Goal: Task Accomplishment & Management: Manage account settings

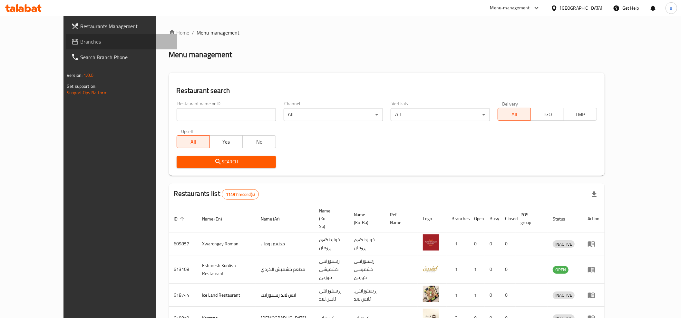
click at [80, 39] on span "Branches" at bounding box center [126, 42] width 92 height 8
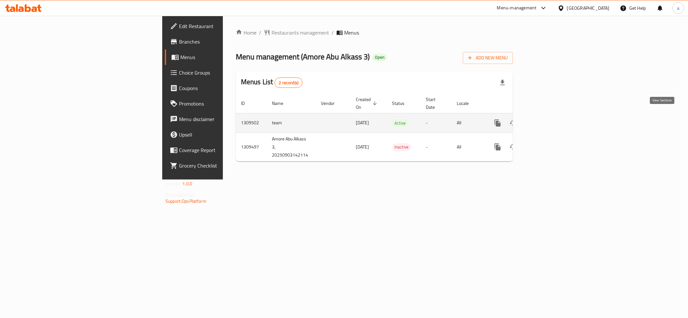
click at [547, 120] on icon "enhanced table" at bounding box center [544, 123] width 6 height 6
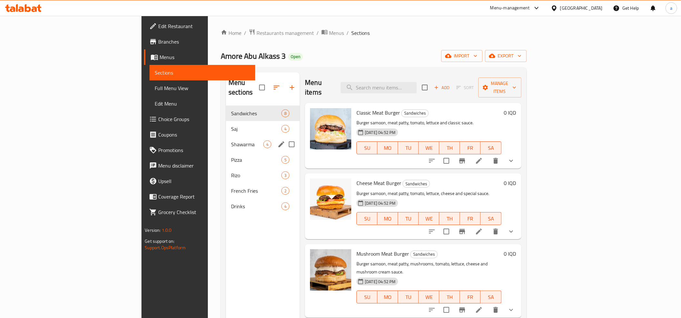
click at [231, 140] on span "Shawarma" at bounding box center [247, 144] width 32 height 8
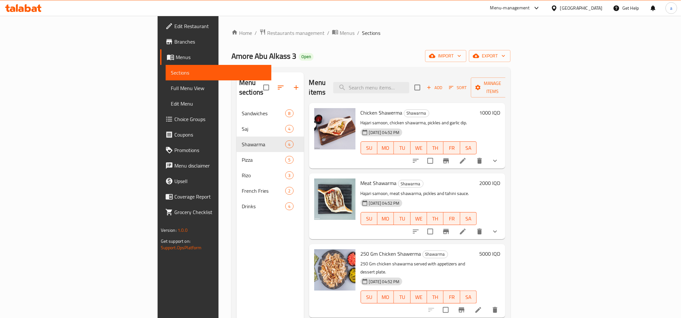
click at [503, 153] on button "show more" at bounding box center [494, 160] width 15 height 15
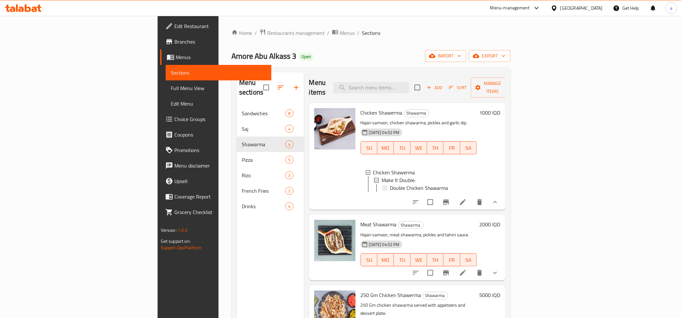
click at [499, 269] on icon "show more" at bounding box center [495, 273] width 8 height 8
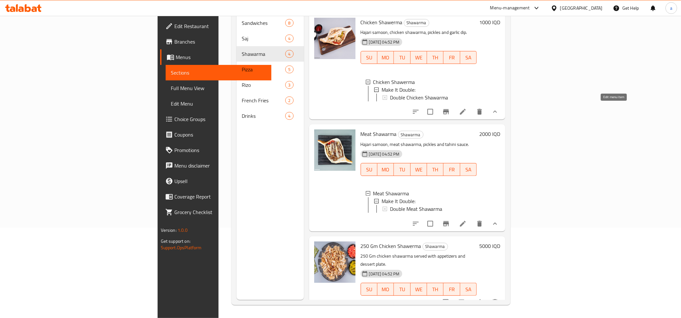
click at [467, 109] on icon at bounding box center [463, 112] width 8 height 8
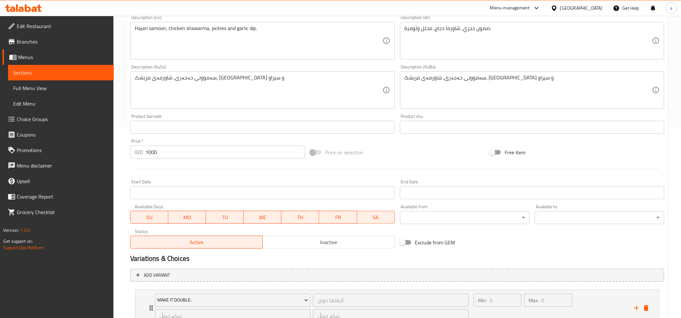
scroll to position [244, 0]
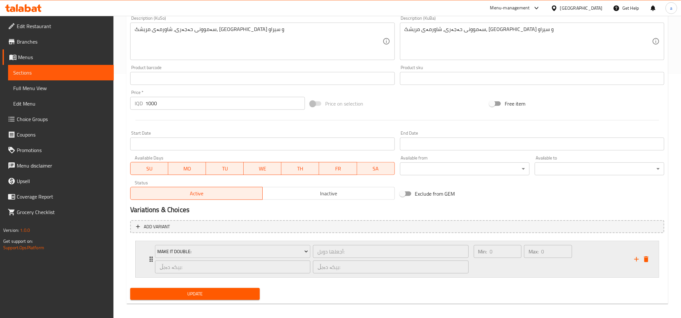
click at [149, 254] on div "Make It Double: أجعلها دوبل: ​ بیکە دەبڵ: ​ بیکە دەبڵ: ​ Min: 0 ​ Max: 0 ​" at bounding box center [399, 259] width 504 height 36
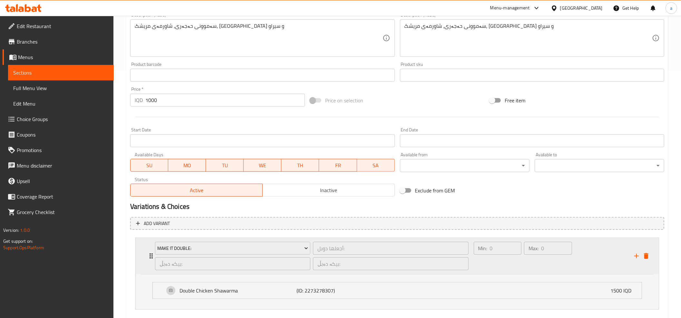
scroll to position [283, 0]
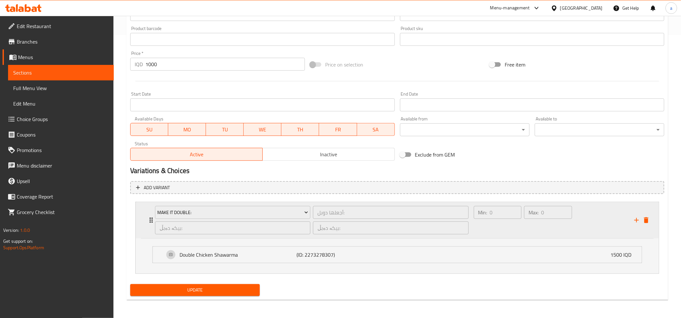
click at [150, 214] on div "Make It Double: أجعلها دوبل: ​ بیکە دەبڵ: ​ بیکە دەبڵ: ​ Min: 0 ​ Max: 0 ​" at bounding box center [399, 220] width 504 height 36
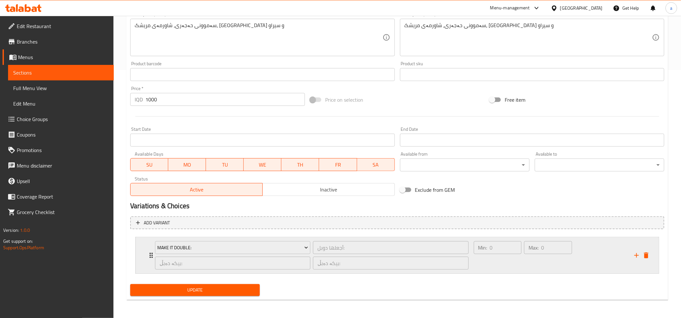
click at [150, 250] on div "Make It Double: أجعلها دوبل: ​ بیکە دەبڵ: ​ بیکە دەبڵ: ​ Min: 0 ​ Max: 0 ​" at bounding box center [399, 255] width 504 height 36
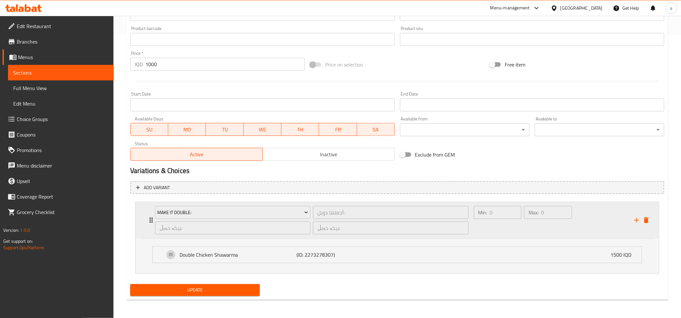
click at [150, 217] on icon "Expand" at bounding box center [151, 220] width 8 height 8
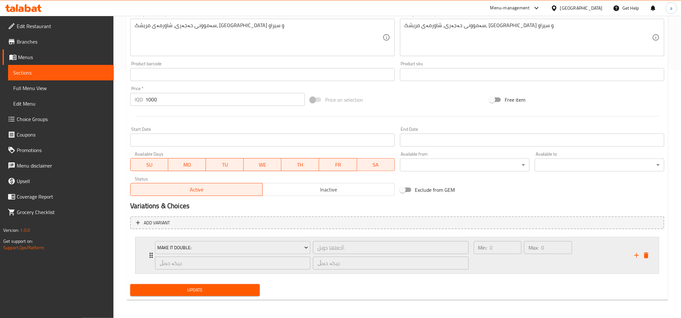
scroll to position [248, 0]
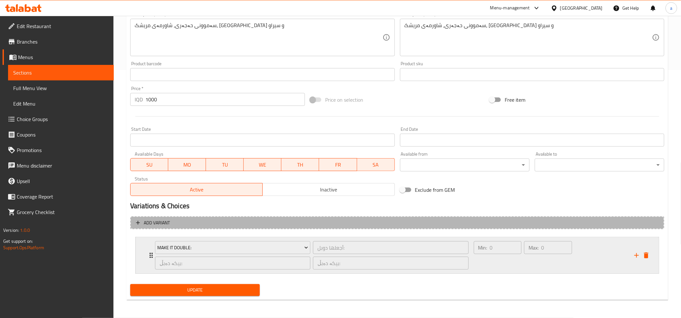
click at [150, 217] on button "Add variant" at bounding box center [397, 222] width 534 height 13
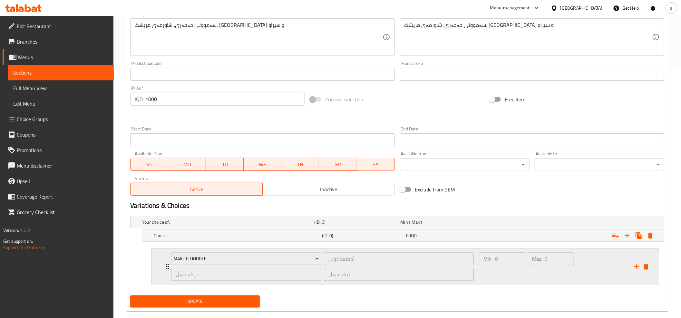
click at [161, 260] on div "Make It Double: أجعلها دوبل: ​ بیکە دەبڵ: ​ بیکە دەبڵ: ​ Min: 0 ​ Max: 0 ​" at bounding box center [405, 266] width 507 height 36
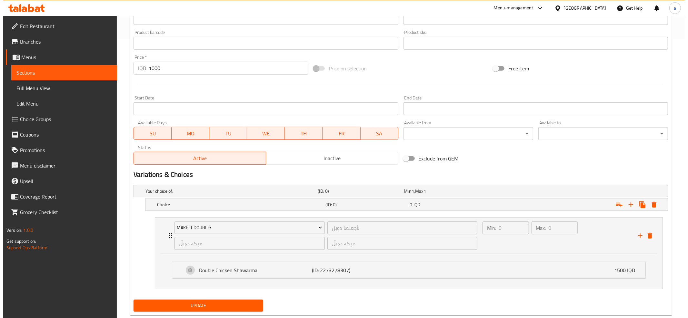
scroll to position [295, 0]
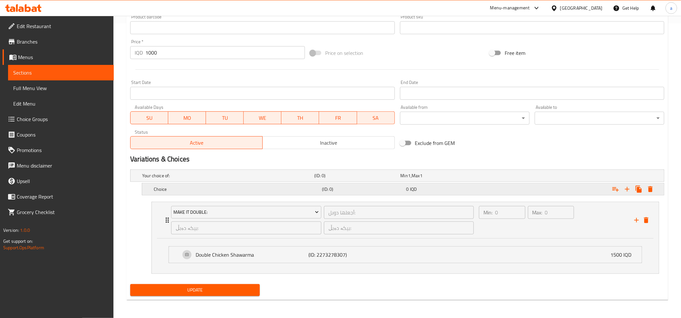
click at [652, 186] on icon "Expand" at bounding box center [650, 189] width 5 height 6
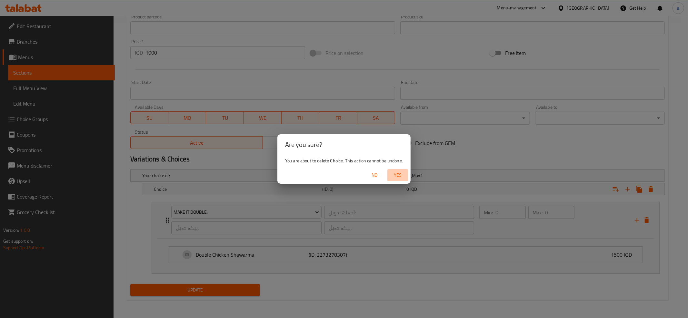
click at [403, 175] on span "Yes" at bounding box center [397, 175] width 15 height 8
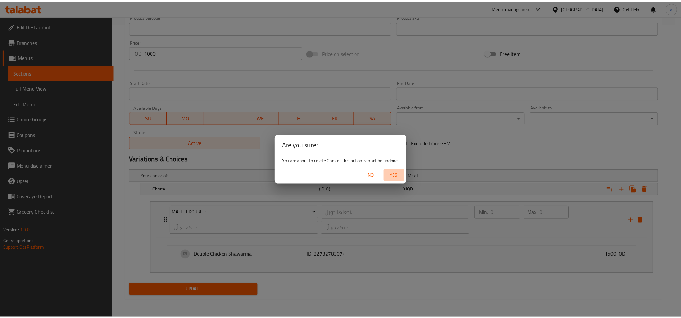
scroll to position [248, 0]
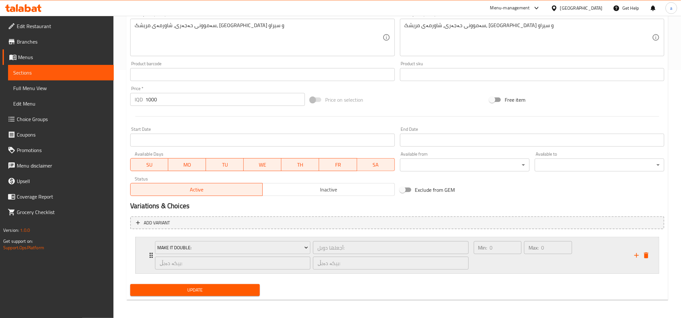
click at [148, 253] on icon "Expand" at bounding box center [151, 255] width 8 height 8
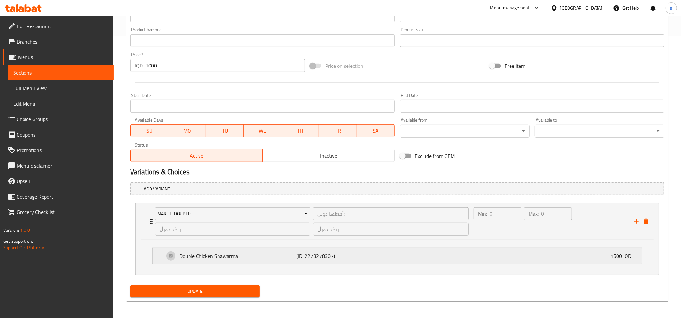
scroll to position [283, 0]
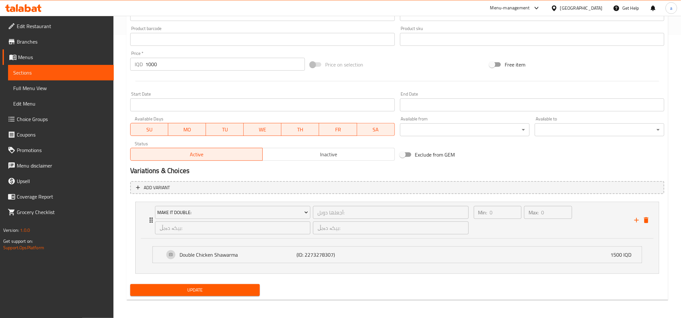
click at [41, 119] on span "Choice Groups" at bounding box center [63, 119] width 92 height 8
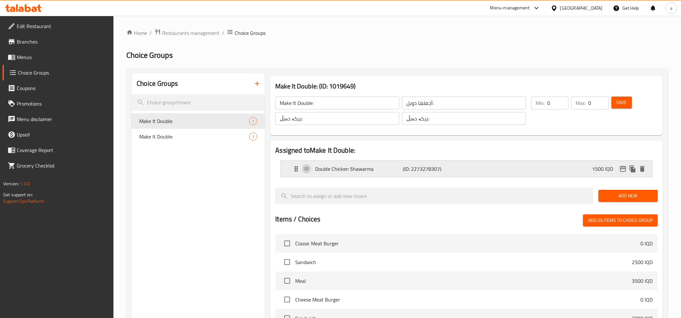
click at [375, 167] on p "Double Chicken Shawarma" at bounding box center [359, 169] width 88 height 8
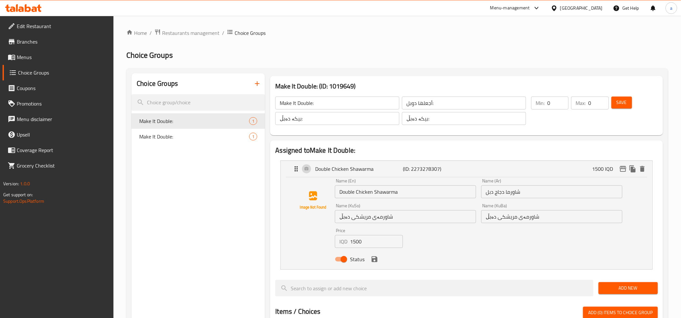
click at [371, 243] on input "1500" at bounding box center [376, 241] width 53 height 13
click at [41, 58] on span "Menus" at bounding box center [63, 57] width 92 height 8
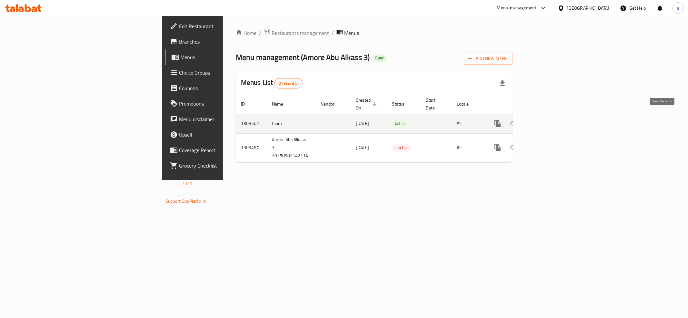
click at [548, 120] on icon "enhanced table" at bounding box center [544, 124] width 8 height 8
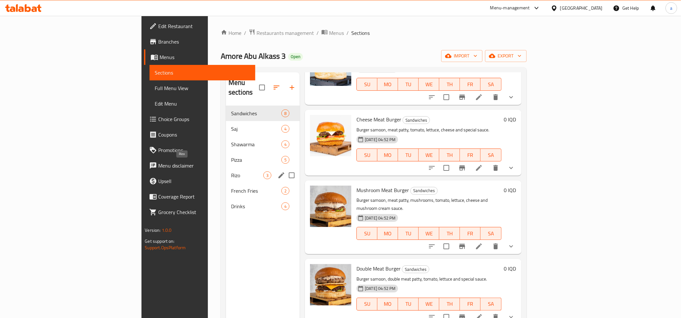
scroll to position [143, 0]
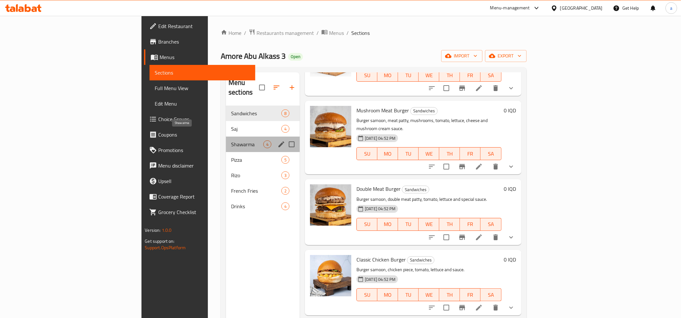
click at [231, 140] on span "Shawarma" at bounding box center [247, 144] width 32 height 8
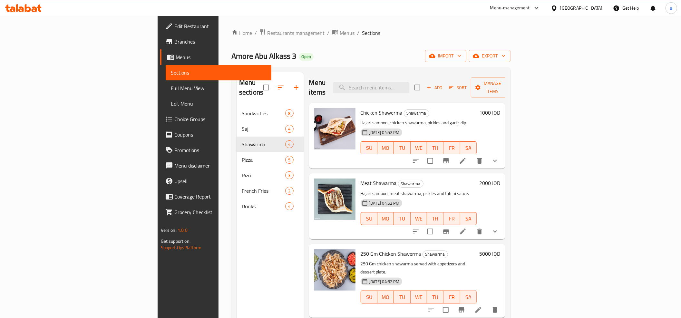
click at [500, 108] on h6 "1000 IQD" at bounding box center [489, 112] width 21 height 9
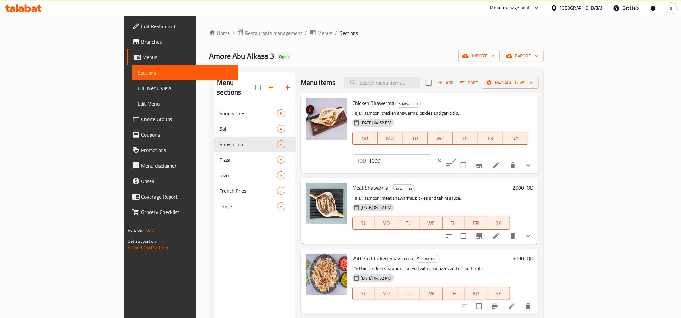
click at [431, 154] on input "1000" at bounding box center [400, 160] width 63 height 13
type input "0"
click at [457, 157] on icon "ok" at bounding box center [454, 160] width 6 height 6
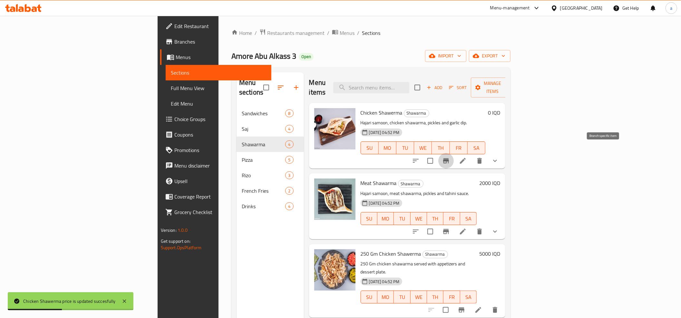
click at [450, 157] on icon "Branch-specific-item" at bounding box center [446, 161] width 8 height 8
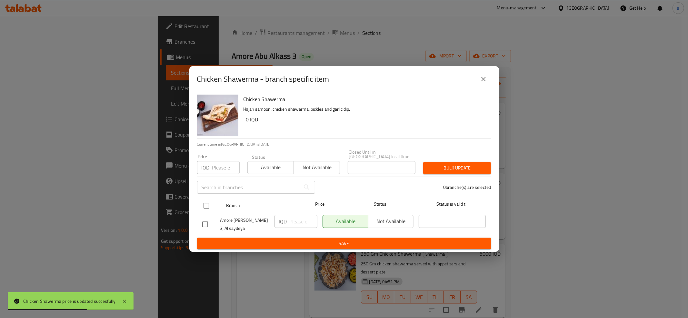
click at [208, 200] on input "checkbox" at bounding box center [207, 206] width 14 height 14
checkbox input "true"
click at [298, 221] on input "number" at bounding box center [304, 221] width 28 height 13
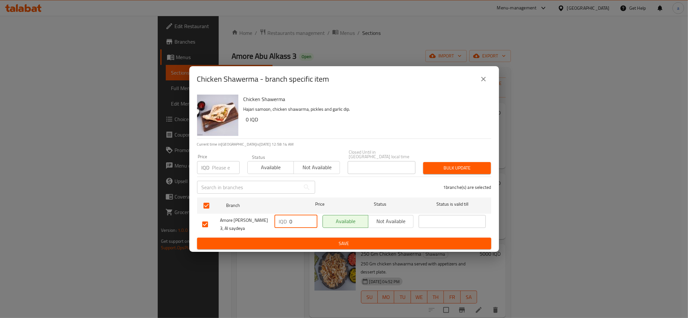
type input "0"
click at [337, 241] on span "Save" at bounding box center [344, 243] width 284 height 8
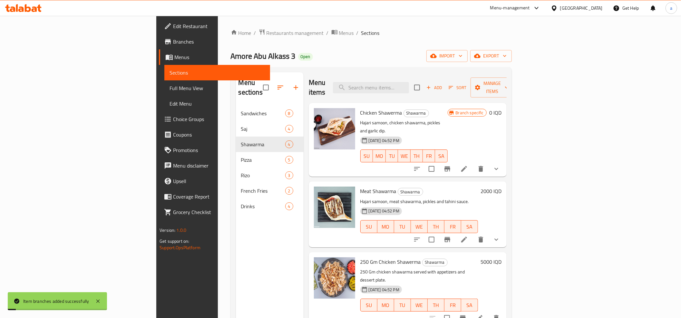
click at [502, 186] on h6 "2000 IQD" at bounding box center [491, 190] width 21 height 9
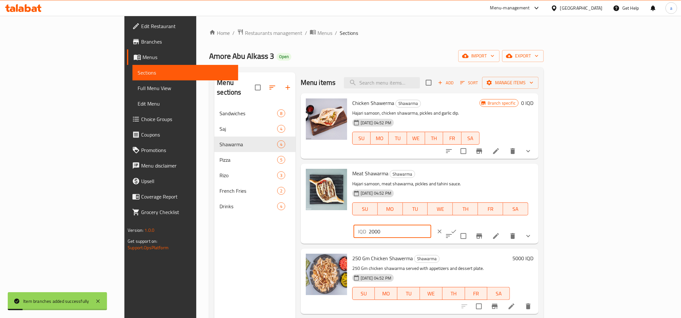
click at [431, 225] on input "2000" at bounding box center [400, 231] width 63 height 13
type input "0"
click at [457, 228] on icon "ok" at bounding box center [454, 231] width 6 height 6
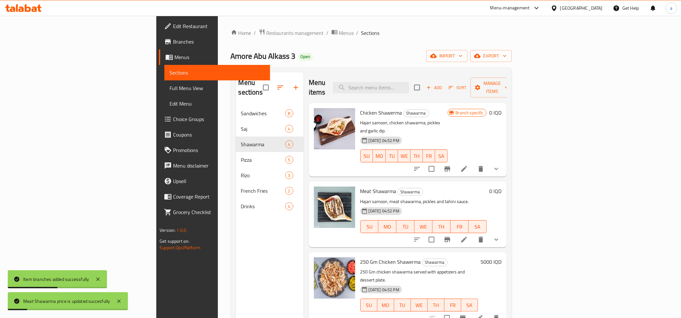
click at [451, 235] on icon "Branch-specific-item" at bounding box center [448, 239] width 8 height 8
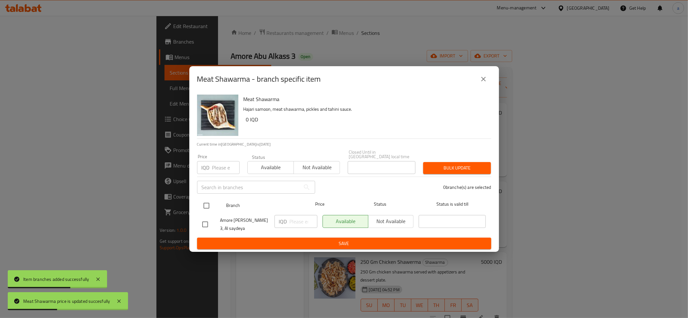
click at [207, 205] on input "checkbox" at bounding box center [207, 206] width 14 height 14
checkbox input "true"
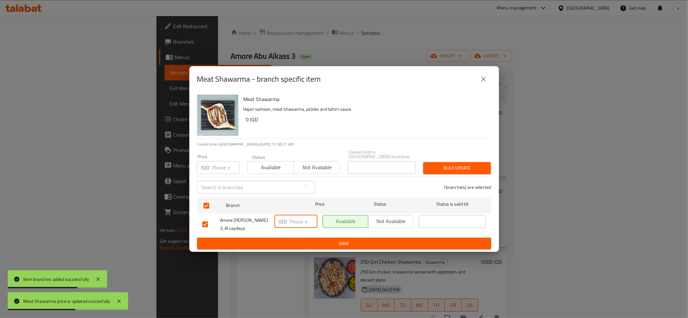
click at [293, 215] on input "number" at bounding box center [304, 221] width 28 height 13
type input "0"
click at [315, 240] on span "Save" at bounding box center [344, 243] width 284 height 8
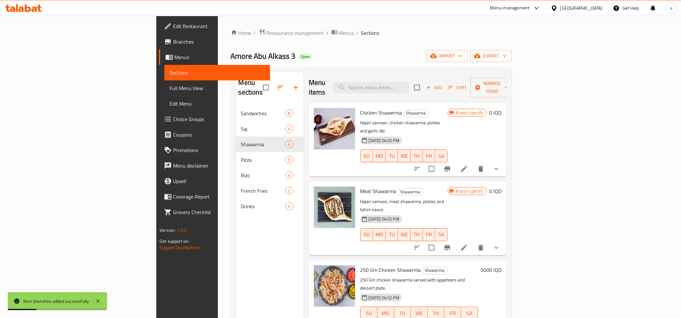
click at [173, 122] on span "Choice Groups" at bounding box center [219, 119] width 92 height 8
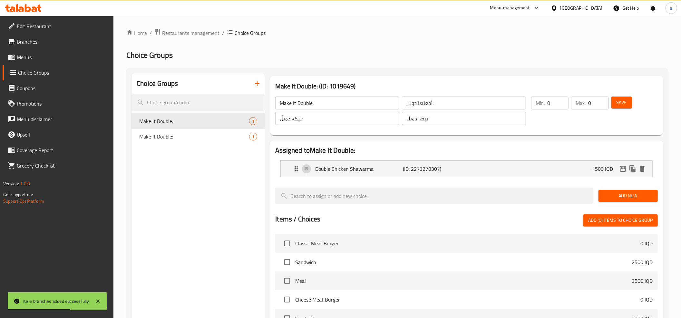
click at [621, 194] on span "Add New" at bounding box center [628, 195] width 49 height 8
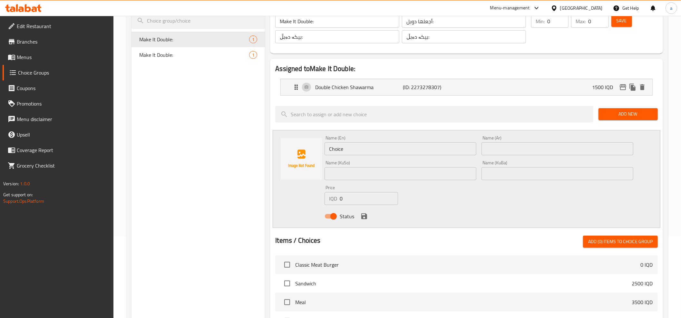
scroll to position [86, 0]
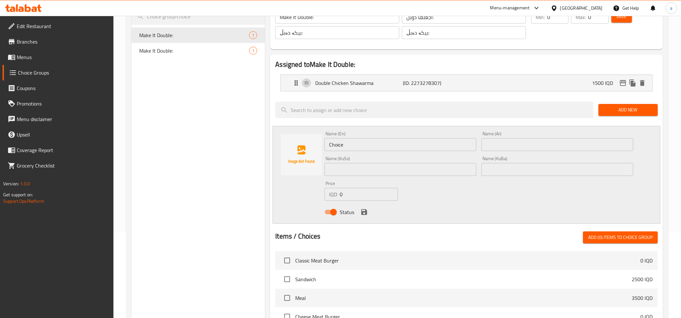
click at [357, 146] on input "Choice" at bounding box center [401, 144] width 152 height 13
click at [493, 146] on input "text" at bounding box center [558, 144] width 152 height 13
paste input "شاورما دجاج"
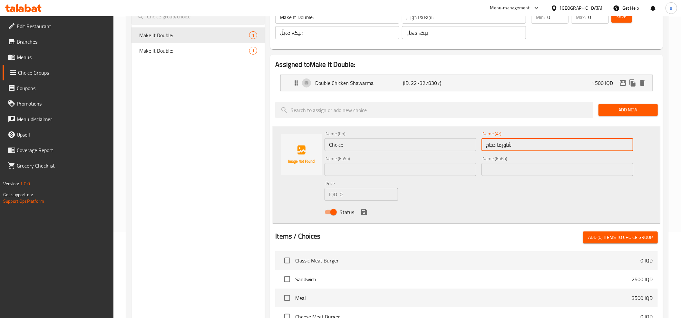
type input "شاورما دجاج"
click at [402, 138] on input "Choice" at bounding box center [401, 144] width 152 height 13
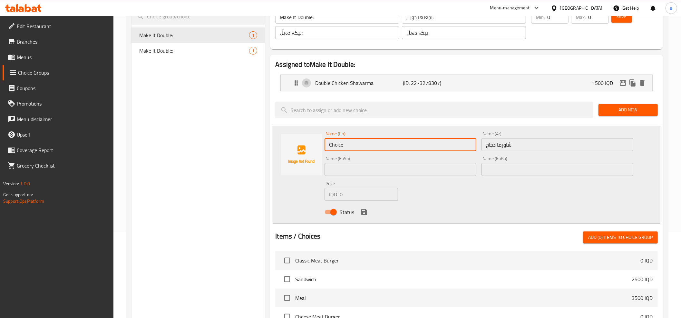
click at [402, 138] on input "Choice" at bounding box center [401, 144] width 152 height 13
type input "Chicken Shawarma"
click at [510, 172] on input "text" at bounding box center [558, 169] width 152 height 13
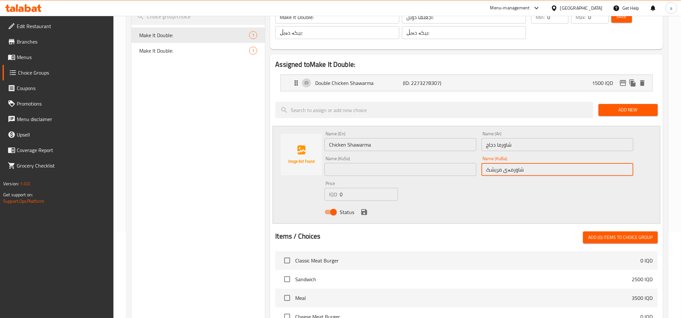
type input "شاورمەی مریشک"
click at [418, 173] on input "text" at bounding box center [401, 169] width 152 height 13
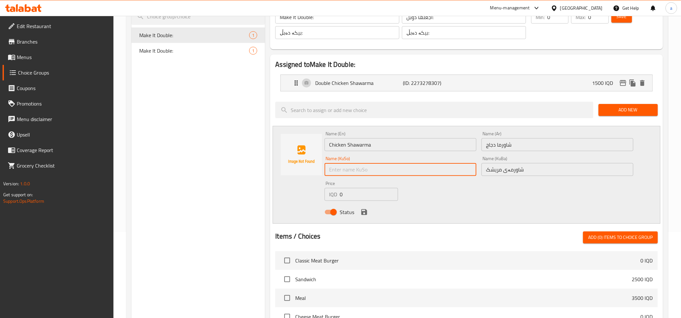
paste input "شاورمەی مریشک"
type input "شاورمەی مریشک"
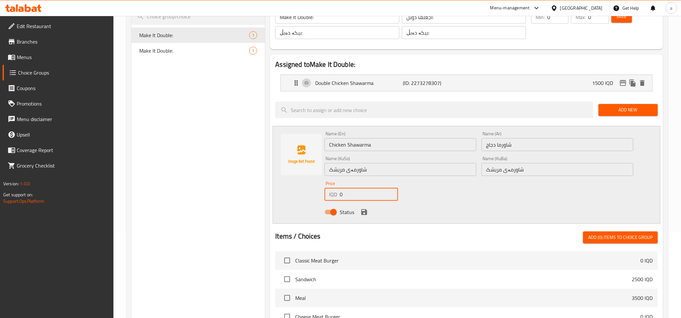
click at [354, 193] on input "0" at bounding box center [369, 194] width 58 height 13
type input "1000"
click at [364, 208] on icon "save" at bounding box center [364, 212] width 8 height 8
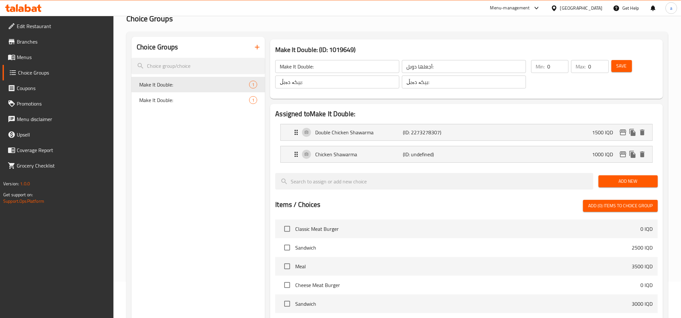
scroll to position [0, 0]
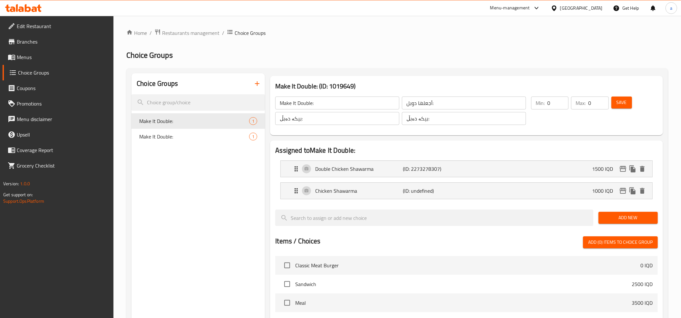
click at [623, 102] on span "Save" at bounding box center [622, 102] width 10 height 8
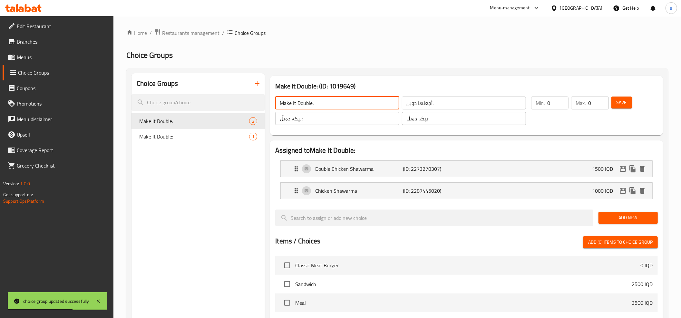
click at [347, 102] on input "Make It Double:" at bounding box center [337, 102] width 124 height 13
click at [318, 100] on input "Make It Double:" at bounding box center [337, 102] width 124 height 13
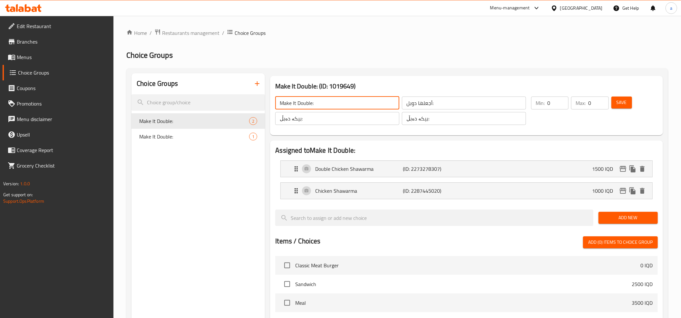
paste input "Your Choice Of"
type input "Your Choice Of:"
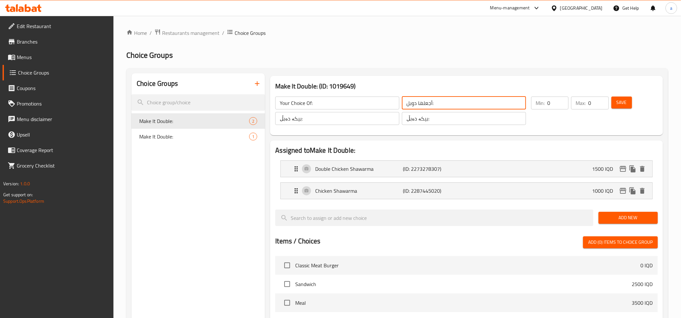
click at [453, 103] on input "أجعلها دوبل:" at bounding box center [464, 102] width 124 height 13
paste input "ختيارك من"
type input "إختيارك من:"
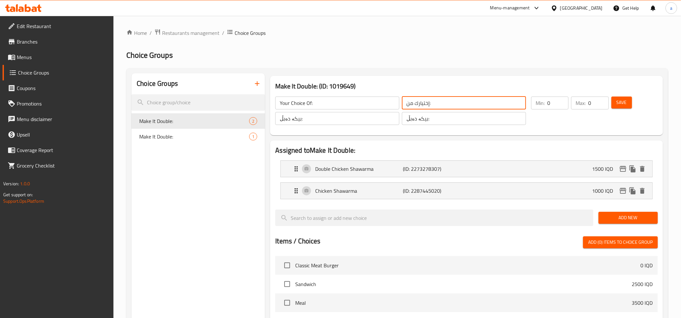
click at [427, 118] on input "بیکە دەبڵ:" at bounding box center [464, 118] width 124 height 13
paste input "هەڵبژاردنت لە"
type input "هەڵبژاردنت لە:"
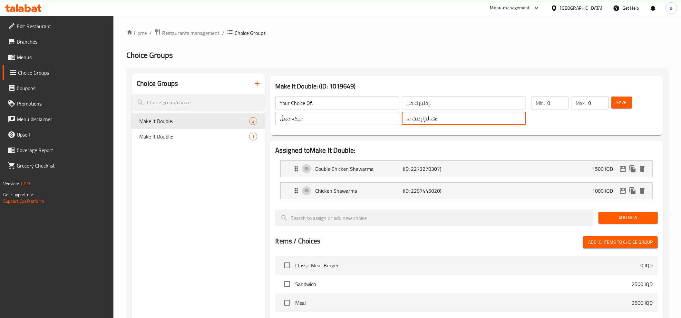
click at [346, 113] on input "بیکە دەبڵ:" at bounding box center [337, 118] width 124 height 13
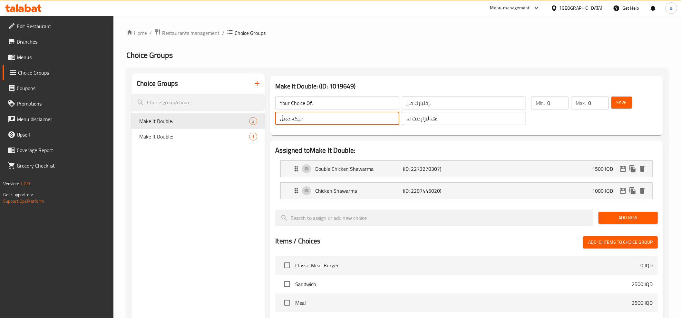
click at [346, 113] on input "بیکە دەبڵ:" at bounding box center [337, 118] width 124 height 13
paste input "هەڵبژاردنت لە"
type input "هەڵبژاردنت لە:"
click at [337, 70] on div "Choice Groups Make It Double: 2 Make It Double: 1 Make It Double: (ID: 1019649)…" at bounding box center [397, 285] width 542 height 434
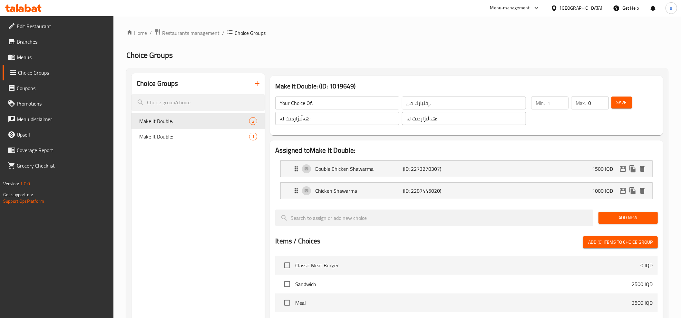
type input "1"
click at [562, 102] on input "1" at bounding box center [557, 102] width 21 height 13
type input "1"
click at [601, 102] on input "1" at bounding box center [598, 102] width 20 height 13
click at [617, 101] on span "Save" at bounding box center [622, 102] width 10 height 8
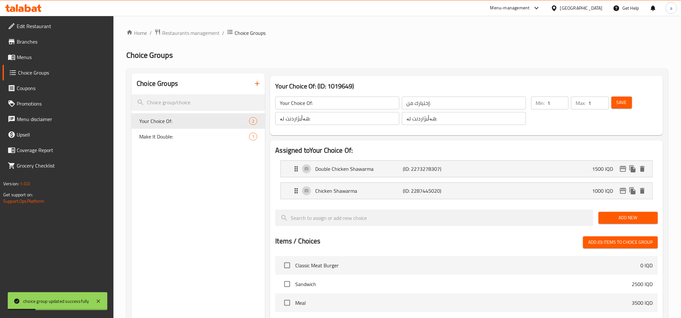
click at [304, 101] on input "Your Choice Of:" at bounding box center [337, 102] width 124 height 13
click at [416, 103] on input "إختيارك من:" at bounding box center [464, 102] width 124 height 13
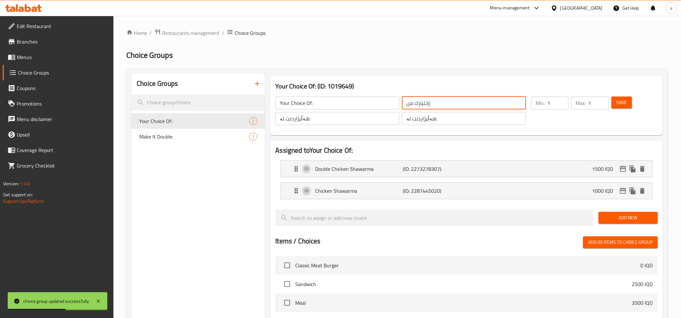
click at [416, 103] on input "إختيارك من:" at bounding box center [464, 102] width 124 height 13
click at [424, 121] on input "هەڵبژاردنت لە:" at bounding box center [464, 118] width 124 height 13
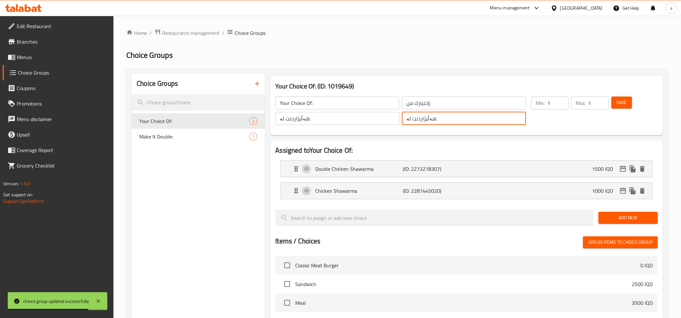
click at [424, 121] on input "هەڵبژاردنت لە:" at bounding box center [464, 118] width 124 height 13
click at [223, 201] on div "Choice Groups Your Choice Of: 2 Make It Double: 1" at bounding box center [198, 284] width 133 height 423
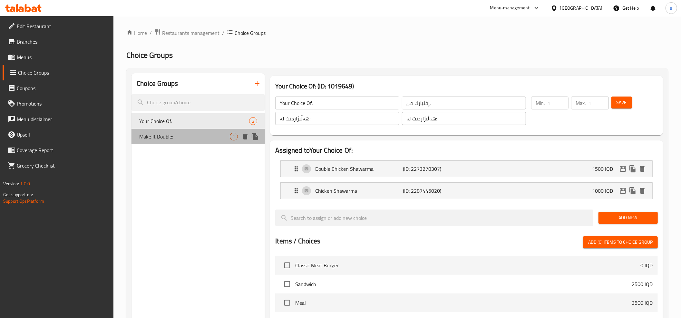
click at [210, 136] on span "Make It Double:" at bounding box center [184, 137] width 91 height 8
type input "Make It Double:"
type input "أجعلها دوبل:"
type input "بیکە دەبڵ:"
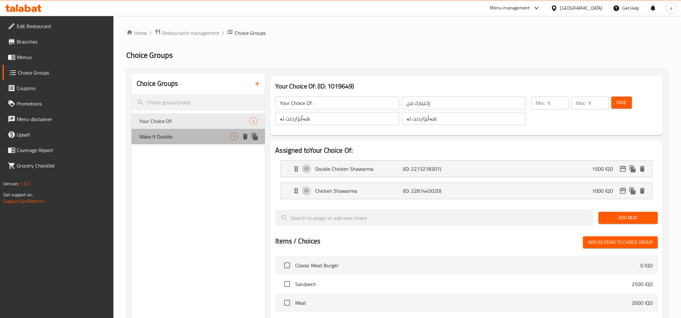
type input "0"
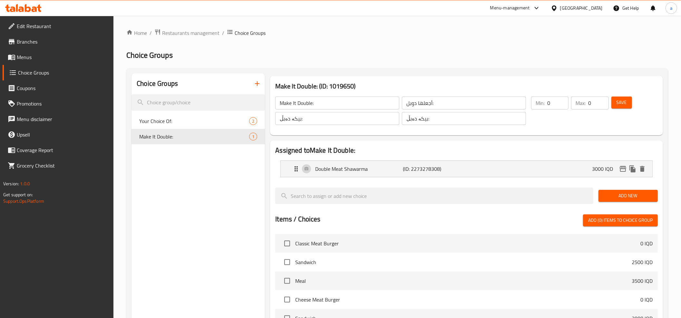
click at [306, 104] on input "Make It Double:" at bounding box center [337, 102] width 124 height 13
paste input "Your Choice Of"
type input "Your Choice Of:"
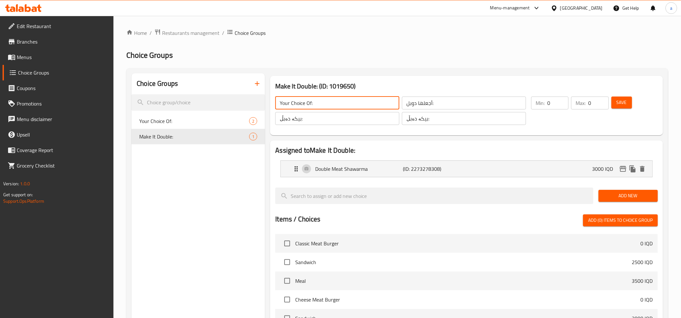
click at [421, 102] on input "أجعلها دوبل:" at bounding box center [464, 102] width 124 height 13
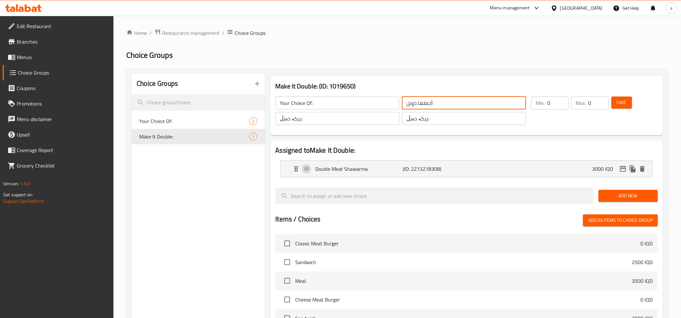
click at [421, 102] on input "أجعلها دوبل:" at bounding box center [464, 102] width 124 height 13
paste input "ختيارك من"
type input "إختيارك من:"
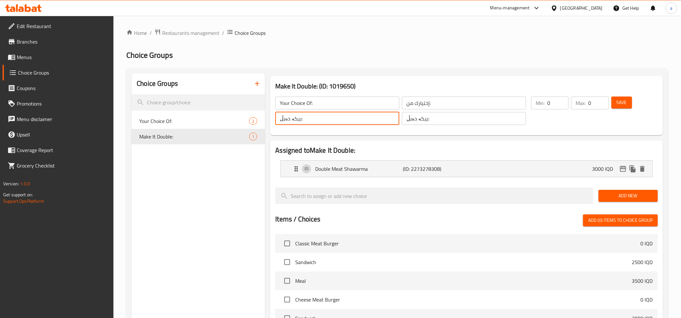
click at [329, 118] on input "بیکە دەبڵ:" at bounding box center [337, 118] width 124 height 13
paste input "هەڵبژاردنت لە"
type input "هەڵبژاردنت لە:"
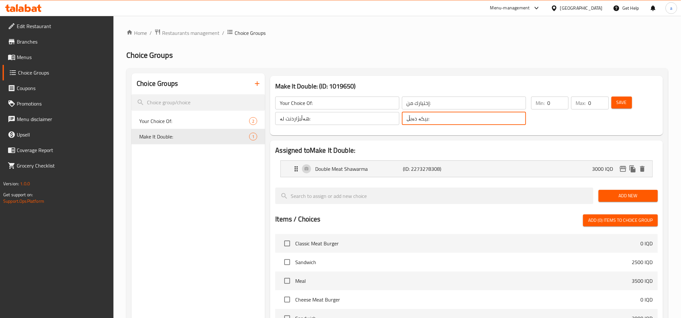
click at [420, 119] on input "بیکە دەبڵ:" at bounding box center [464, 118] width 124 height 13
paste input "هەڵبژاردنت لە"
type input "هەڵبژاردنت لە:"
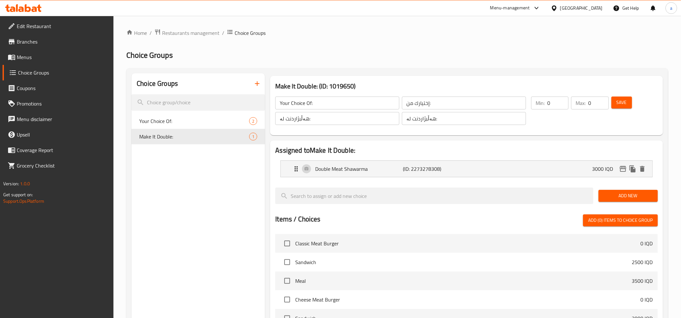
click at [434, 51] on h2 "Choice Groups" at bounding box center [397, 55] width 542 height 10
click at [614, 195] on span "Add New" at bounding box center [628, 195] width 49 height 8
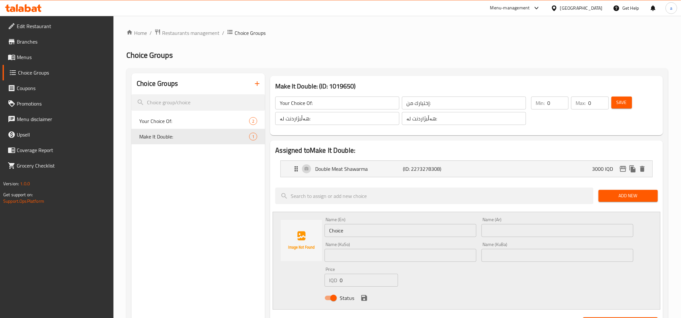
click at [346, 231] on input "Choice" at bounding box center [401, 230] width 152 height 13
click at [506, 231] on input "text" at bounding box center [558, 230] width 152 height 13
paste input "شاورما لحم"
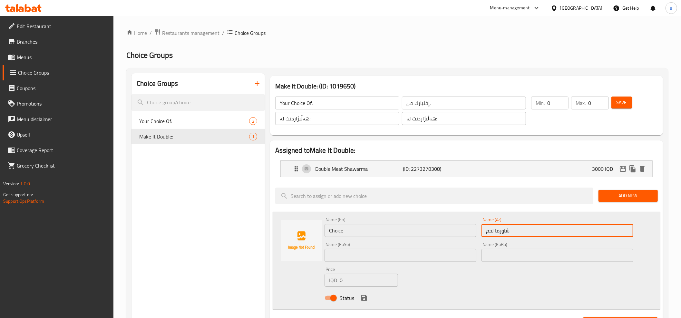
type input "شاورما لحم"
click at [426, 232] on input "Choice" at bounding box center [401, 230] width 152 height 13
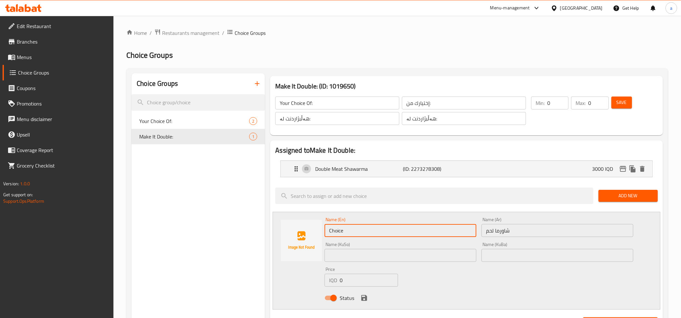
click at [426, 232] on input "Choice" at bounding box center [401, 230] width 152 height 13
type input "S"
type input "Meat Shawarma"
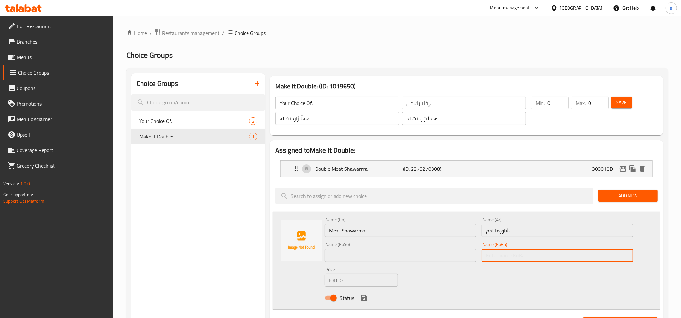
click at [504, 261] on input "text" at bounding box center [558, 255] width 152 height 13
type input "شاورمەی گۆشت"
click at [409, 252] on input "text" at bounding box center [401, 255] width 152 height 13
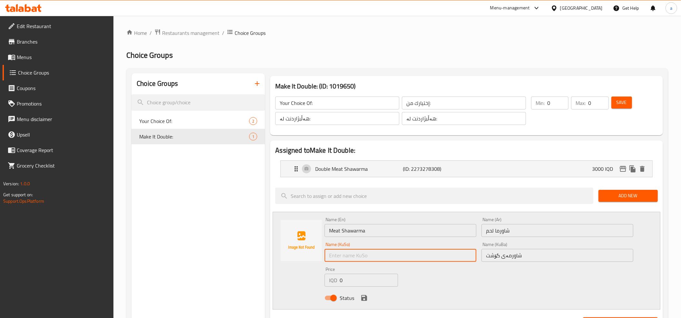
paste input "شاورمەی گۆشت"
type input "شاورمەی گۆشت"
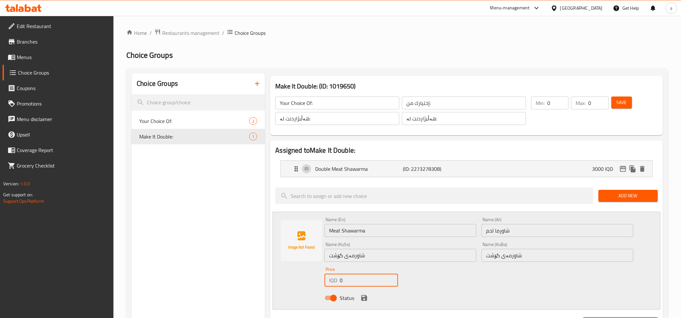
click at [348, 278] on input "0" at bounding box center [369, 279] width 58 height 13
type input "2000"
click at [358, 300] on div "Status" at bounding box center [479, 297] width 314 height 17
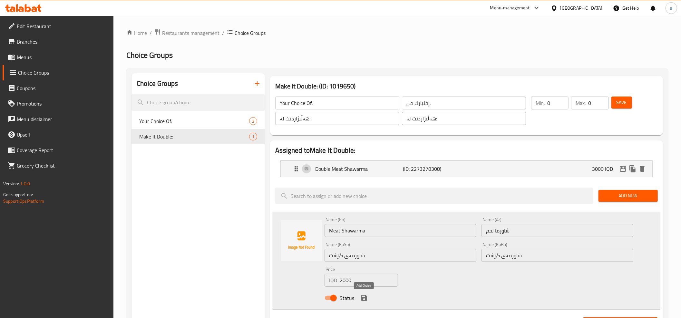
click at [367, 297] on icon "save" at bounding box center [364, 298] width 6 height 6
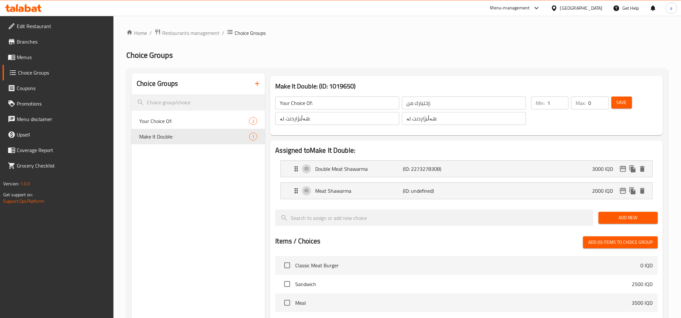
type input "1"
click at [563, 101] on input "1" at bounding box center [557, 102] width 21 height 13
type input "1"
click at [601, 101] on input "1" at bounding box center [598, 102] width 20 height 13
click at [621, 100] on span "Save" at bounding box center [622, 102] width 10 height 8
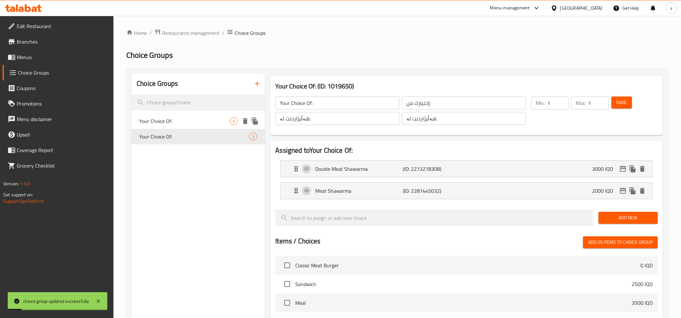
click at [190, 123] on span "Your Choice Of:" at bounding box center [184, 121] width 91 height 8
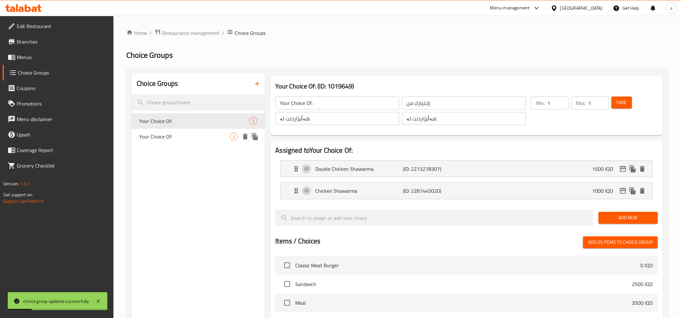
click at [190, 134] on span "Your Choice Of:" at bounding box center [184, 137] width 91 height 8
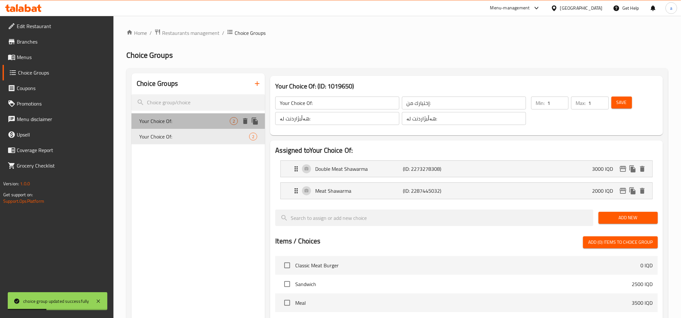
click at [190, 117] on span "Your Choice Of:" at bounding box center [184, 121] width 91 height 8
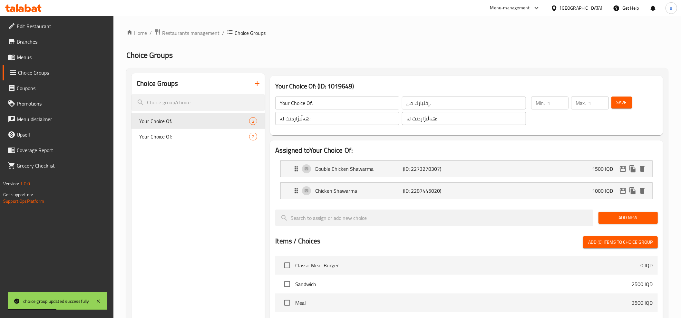
click at [35, 60] on span "Menus" at bounding box center [63, 57] width 92 height 8
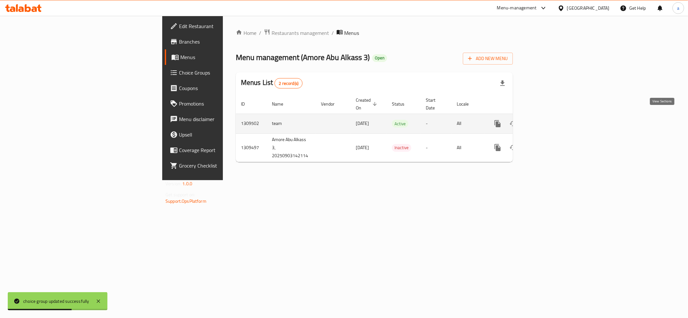
click at [548, 120] on icon "enhanced table" at bounding box center [544, 124] width 8 height 8
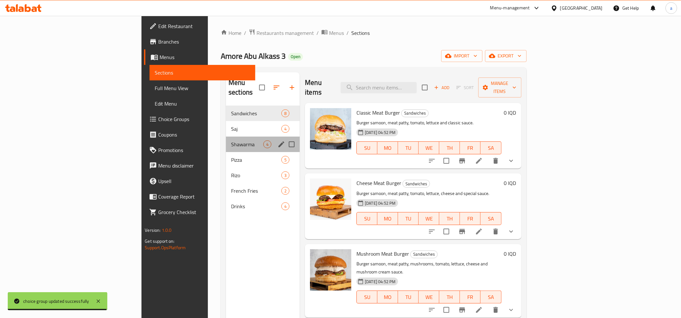
click at [226, 136] on div "Shawarma 4" at bounding box center [263, 143] width 74 height 15
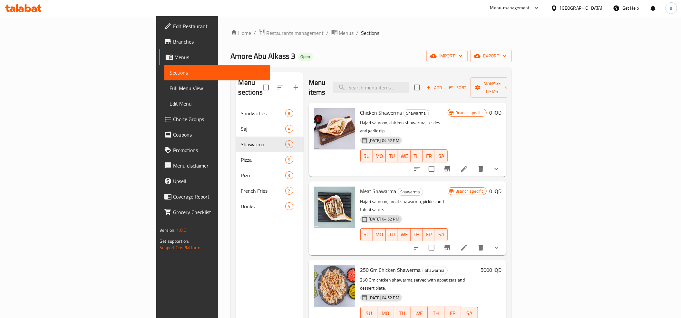
click at [170, 85] on span "Full Menu View" at bounding box center [217, 88] width 95 height 8
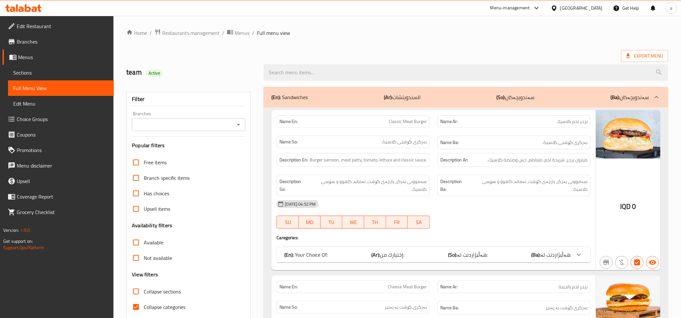
click at [239, 124] on icon "Open" at bounding box center [239, 125] width 8 height 8
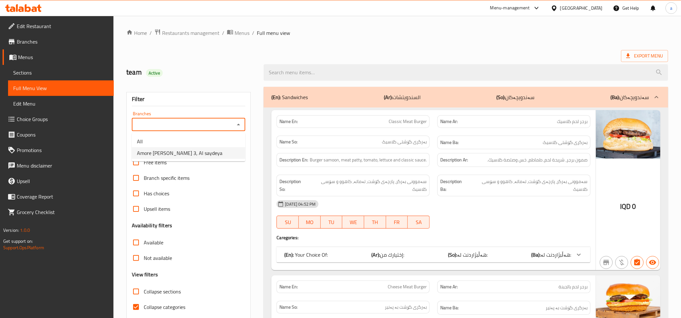
click at [183, 151] on span "Amore Abu Alkass 3, Al saydeya" at bounding box center [179, 153] width 85 height 8
type input "Amore Abu Alkass 3, Al saydeya"
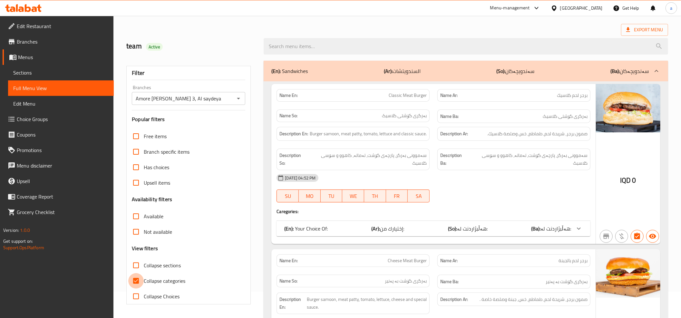
click at [139, 275] on input "Collapse categories" at bounding box center [135, 280] width 15 height 15
checkbox input "false"
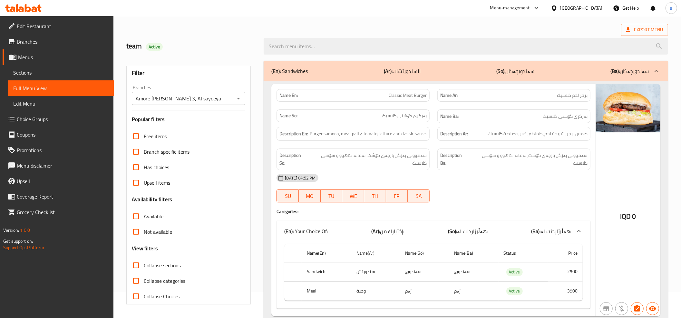
click at [134, 266] on input "Collapse sections" at bounding box center [135, 264] width 15 height 15
checkbox input "true"
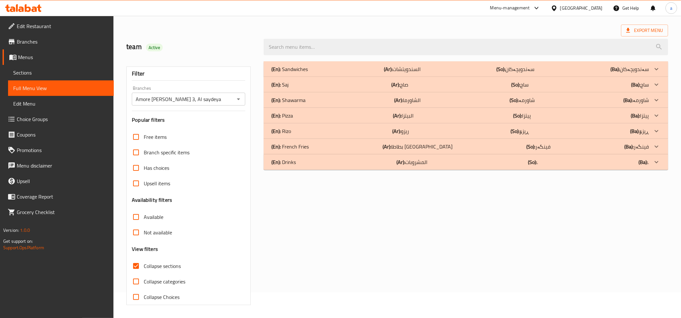
click at [302, 103] on p "(En): Shawarma" at bounding box center [288, 100] width 34 height 8
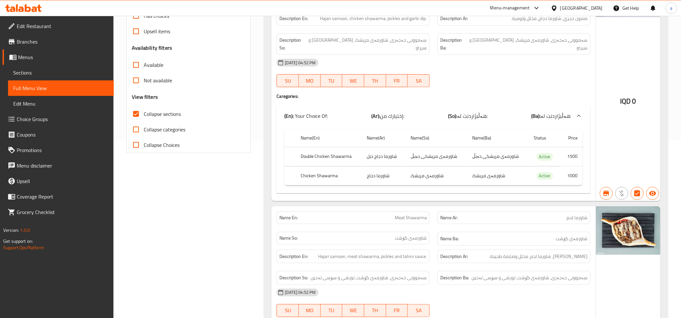
scroll to position [157, 0]
